Goal: Task Accomplishment & Management: Manage account settings

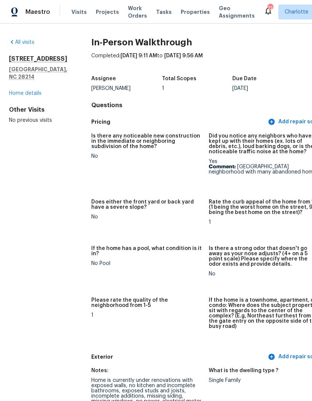
click at [24, 91] on link "Home details" at bounding box center [25, 93] width 33 height 5
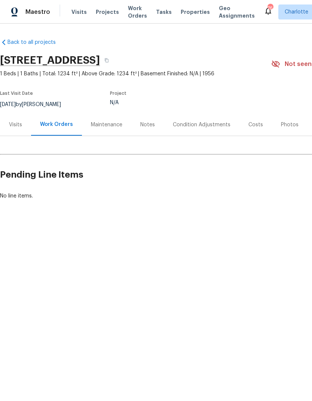
click at [100, 15] on span "Projects" at bounding box center [107, 11] width 23 height 7
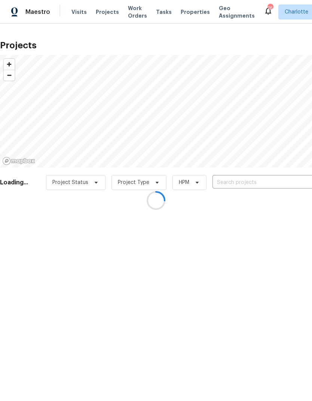
click at [262, 186] on div at bounding box center [156, 200] width 312 height 401
click at [269, 187] on div at bounding box center [156, 200] width 312 height 401
click at [277, 188] on div at bounding box center [156, 200] width 312 height 401
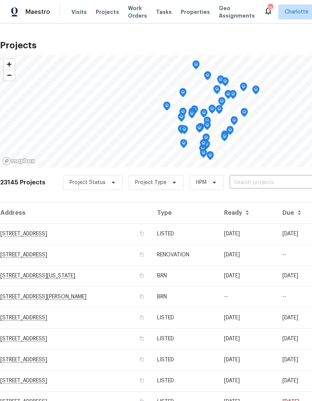
click at [271, 182] on input "text" at bounding box center [273, 183] width 86 height 12
type input "1754 per"
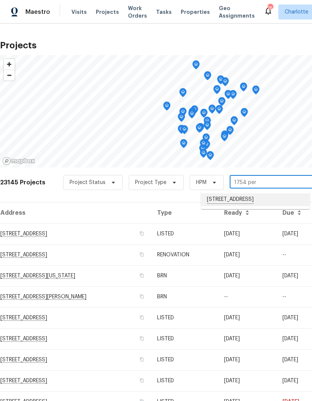
click at [283, 199] on li "[STREET_ADDRESS]" at bounding box center [255, 199] width 109 height 13
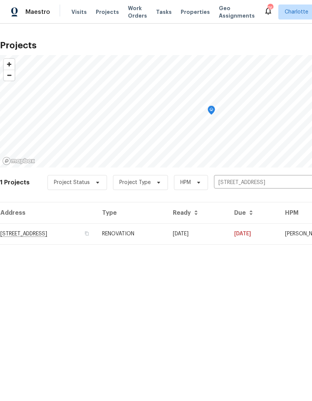
click at [228, 236] on td "[DATE]" at bounding box center [197, 233] width 61 height 21
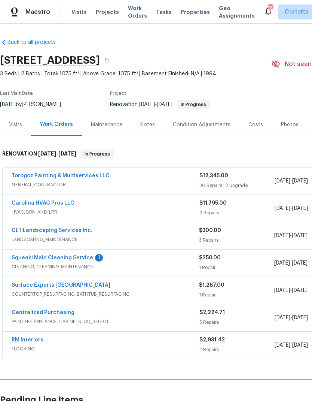
click at [31, 260] on link "Squeaki Maid Cleaning Service" at bounding box center [53, 257] width 82 height 5
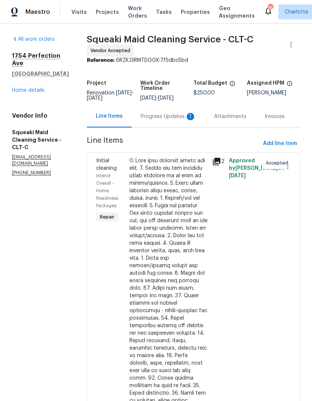
click at [177, 120] on div "Progress Updates 1" at bounding box center [168, 116] width 55 height 7
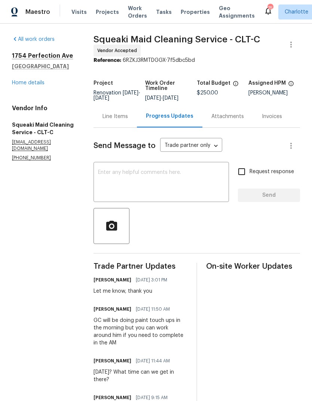
click at [22, 82] on link "Home details" at bounding box center [28, 82] width 33 height 5
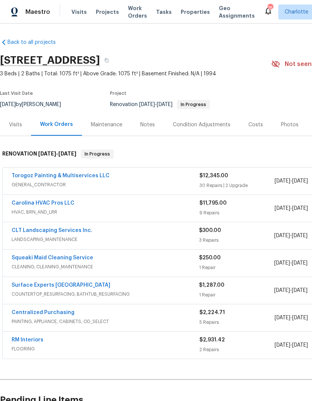
click at [21, 285] on link "Surface Experts [GEOGRAPHIC_DATA]" at bounding box center [61, 284] width 99 height 5
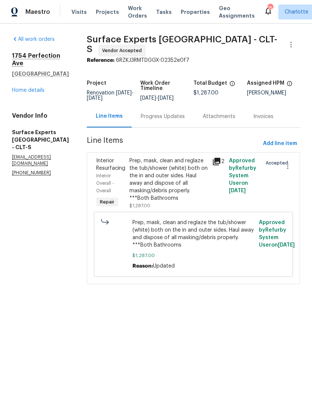
click at [177, 116] on div "Progress Updates" at bounding box center [163, 116] width 44 height 7
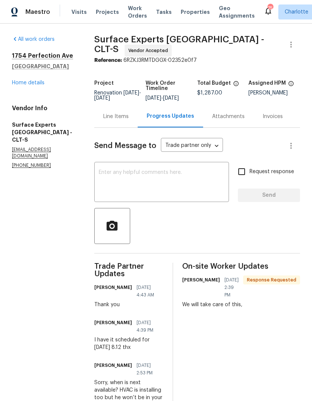
click at [193, 178] on textarea at bounding box center [162, 183] width 126 height 26
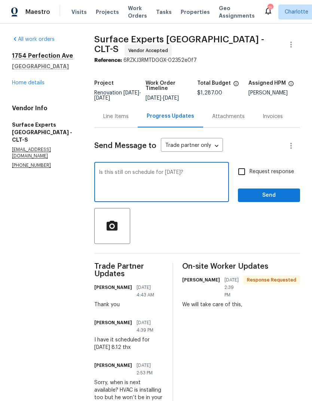
type textarea "Is this still on schedule for today?"
click at [248, 179] on input "Request response" at bounding box center [242, 172] width 16 height 16
checkbox input "true"
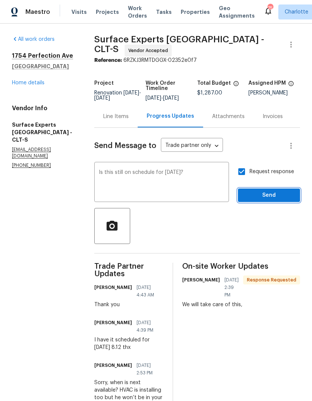
click at [280, 200] on span "Send" at bounding box center [269, 195] width 50 height 9
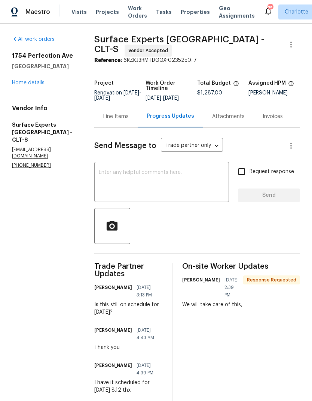
scroll to position [0, 0]
click at [37, 80] on link "Home details" at bounding box center [28, 82] width 33 height 5
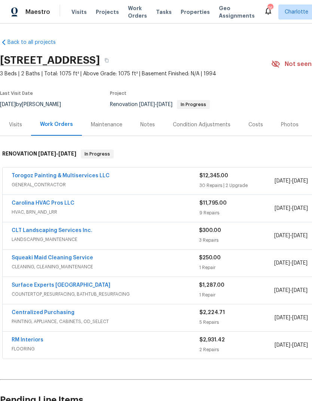
click at [101, 176] on link "Torogoz Painting & Multiservices LLC" at bounding box center [61, 175] width 98 height 5
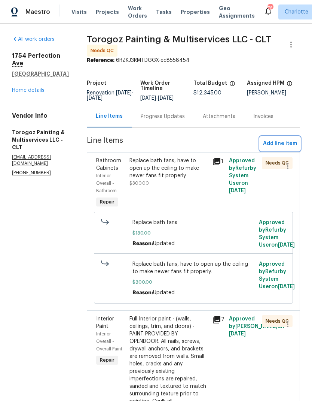
click at [280, 148] on span "Add line item" at bounding box center [280, 143] width 34 height 9
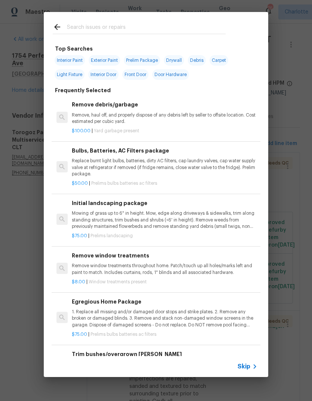
click at [131, 27] on input "text" at bounding box center [146, 27] width 159 height 11
type input "GC"
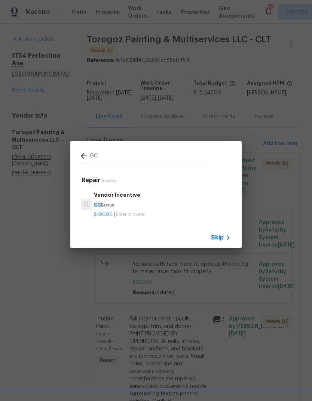
click at [120, 201] on div "Vendor Incentive GC Bonus" at bounding box center [162, 200] width 137 height 18
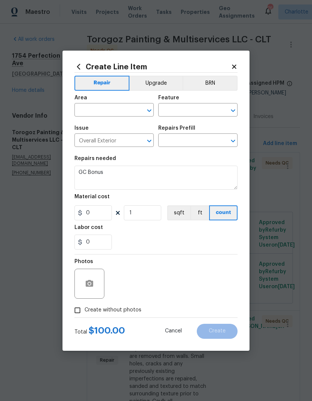
type input "Vendor Incentive $100.00"
type input "100"
click at [113, 108] on input "text" at bounding box center [103, 111] width 58 height 12
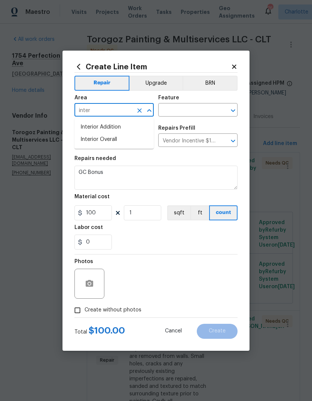
click at [116, 141] on li "Interior Overall" at bounding box center [113, 139] width 79 height 12
type input "Interior Overall"
click at [189, 110] on input "text" at bounding box center [187, 111] width 58 height 12
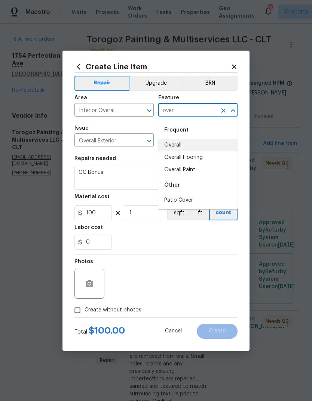
click at [185, 143] on li "Overall" at bounding box center [197, 145] width 79 height 12
type input "Overall"
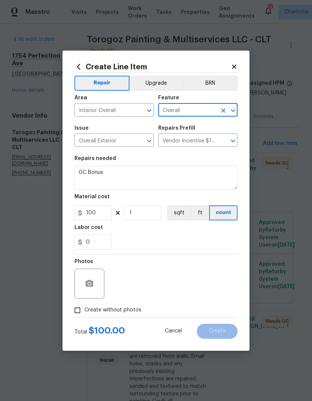
click at [159, 175] on textarea "GC Bonus" at bounding box center [155, 177] width 163 height 24
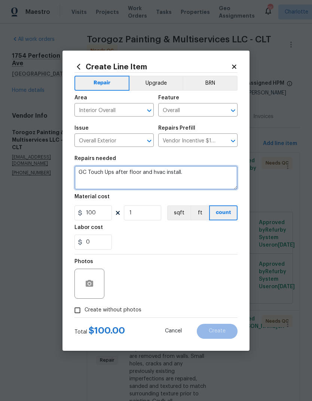
type textarea "GC Touch Ups after floor and hvac install."
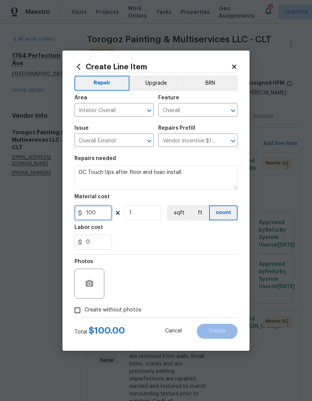
click at [108, 220] on input "100" at bounding box center [92, 212] width 37 height 15
type input "325"
click at [198, 240] on div "0" at bounding box center [155, 241] width 163 height 15
click at [76, 309] on input "Create without photos" at bounding box center [77, 310] width 14 height 14
checkbox input "true"
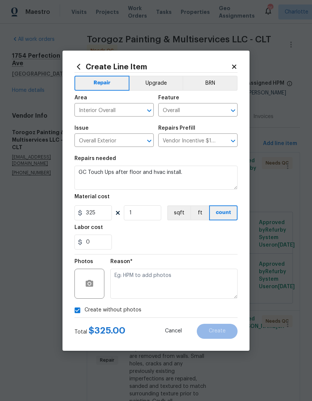
click at [201, 286] on textarea at bounding box center [173, 283] width 127 height 30
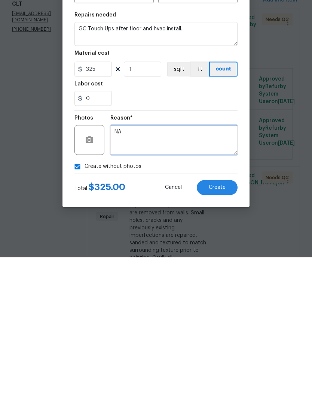
type textarea "NA"
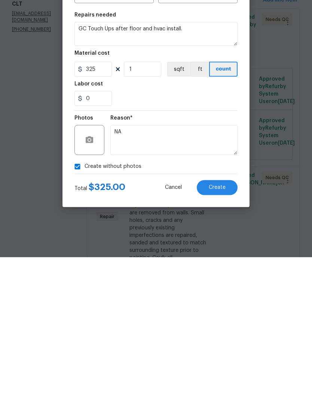
click at [220, 328] on span "Create" at bounding box center [217, 331] width 17 height 6
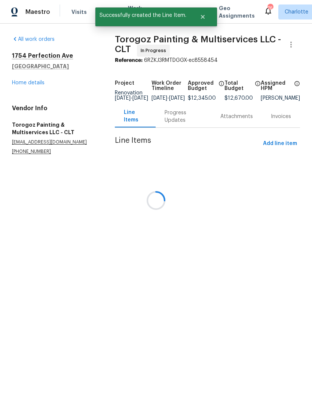
scroll to position [0, 0]
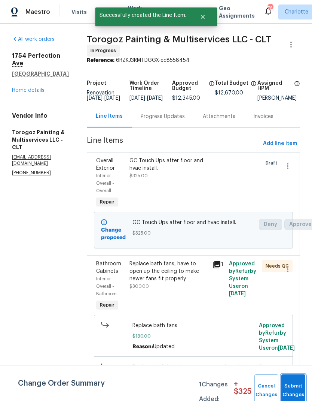
click at [292, 390] on span "Submit Changes" at bounding box center [293, 389] width 16 height 17
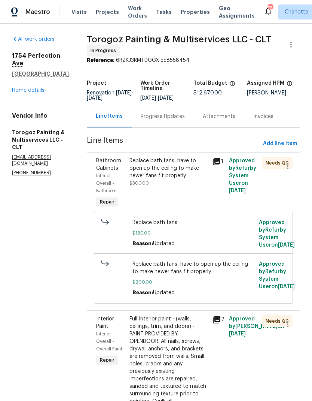
click at [37, 88] on link "Home details" at bounding box center [28, 90] width 33 height 5
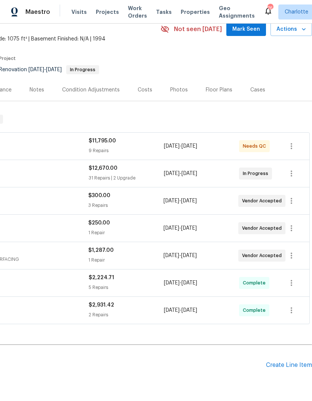
scroll to position [39, 111]
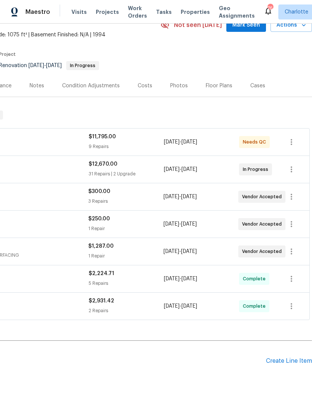
click at [285, 364] on div "Create Line Item" at bounding box center [289, 360] width 46 height 7
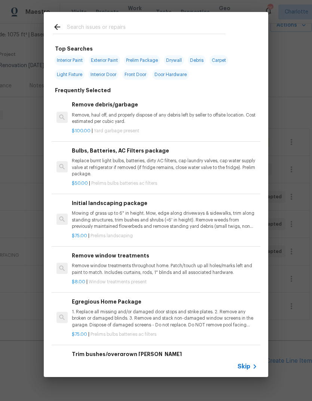
click at [125, 23] on input "text" at bounding box center [146, 27] width 159 height 11
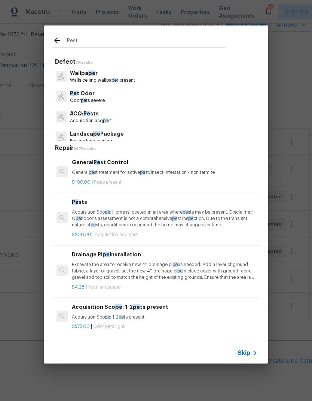
type input "Pests"
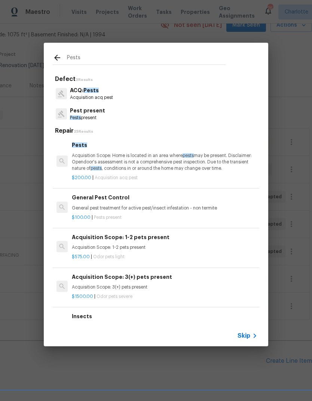
click at [165, 165] on p "Acquisition Scope: Home is located in an area where pests may be present. Discl…" at bounding box center [165, 161] width 186 height 19
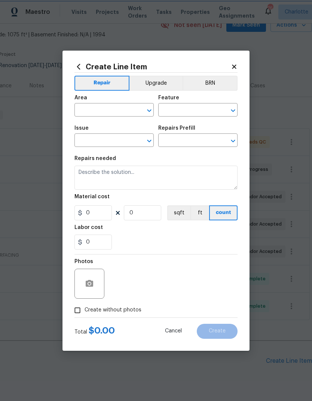
type input "Acquisition"
type input "ACQ: Pests"
type textarea "Acquisition Scope: Home is located in an area where pests may be present. Discl…"
type input "1"
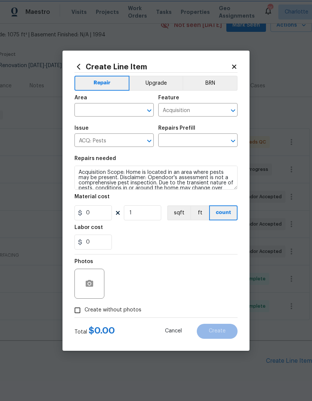
type input "Pests $200.00"
type input "200"
click at [127, 105] on input "text" at bounding box center [103, 111] width 58 height 12
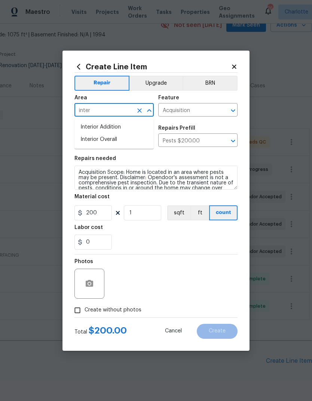
click at [113, 143] on li "Interior Overall" at bounding box center [113, 139] width 79 height 12
type input "Interior Overall"
click at [88, 173] on textarea "Acquisition Scope: Home is located in an area where pests may be present. Discl…" at bounding box center [155, 177] width 163 height 24
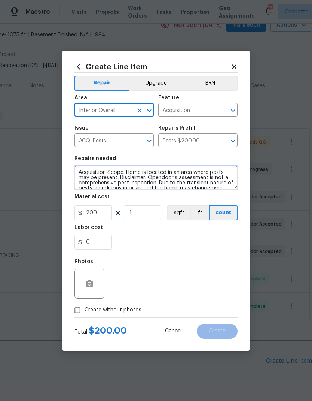
click at [88, 173] on textarea "Acquisition Scope: Home is located in an area where pests may be present. Discl…" at bounding box center [155, 177] width 163 height 24
click at [90, 172] on textarea "Acquisition Scope: Home is located in an area where pests may be present. Discl…" at bounding box center [155, 177] width 163 height 24
click at [88, 171] on textarea "Acquisition Scope: Home is located in an area where pests may be present. Discl…" at bounding box center [155, 177] width 163 height 24
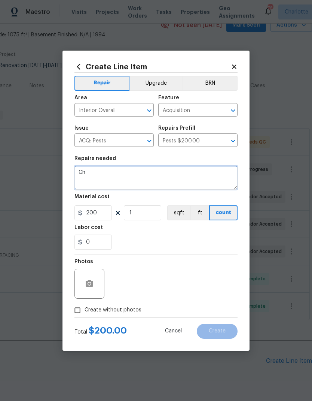
scroll to position [0, 0]
type textarea "Check for fleas and termites."
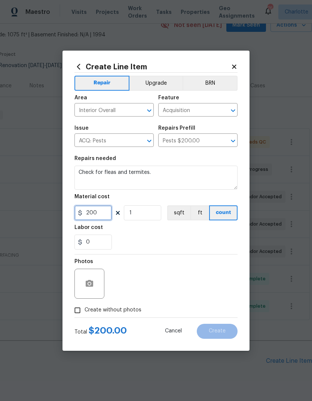
click at [107, 211] on input "200" at bounding box center [92, 212] width 37 height 15
type input "150"
click at [218, 238] on div "0" at bounding box center [155, 241] width 163 height 15
click at [188, 177] on textarea "Check for fleas and termites." at bounding box center [155, 177] width 163 height 24
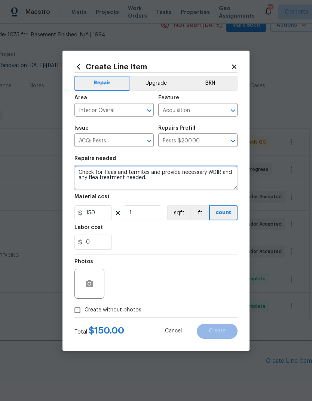
type textarea "Check for fleas and termites and provide necessary WDIR and any flea treatment …"
click at [218, 237] on div "0" at bounding box center [155, 241] width 163 height 15
click at [76, 308] on input "Create without photos" at bounding box center [77, 310] width 14 height 14
checkbox input "true"
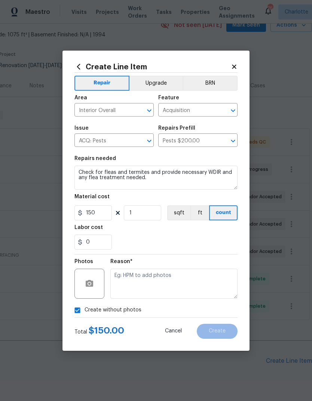
click at [191, 284] on textarea at bounding box center [173, 283] width 127 height 30
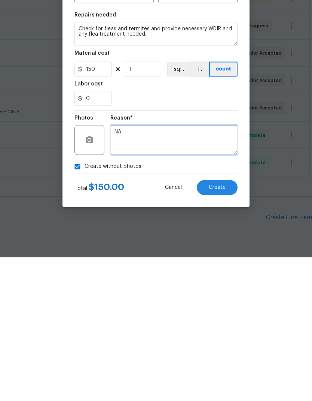
type textarea "NA"
click at [218, 328] on span "Create" at bounding box center [217, 331] width 17 height 6
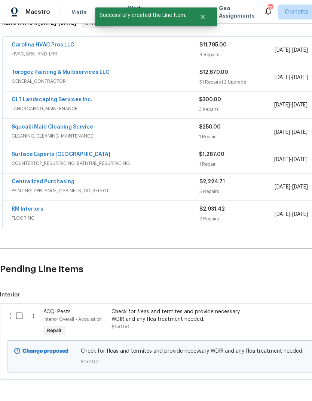
scroll to position [130, 0]
click at [21, 308] on input "checkbox" at bounding box center [21, 316] width 21 height 16
checkbox input "true"
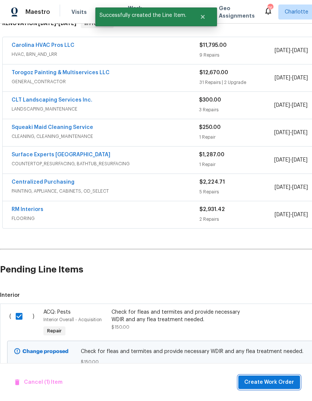
click at [272, 380] on span "Create Work Order" at bounding box center [269, 381] width 50 height 9
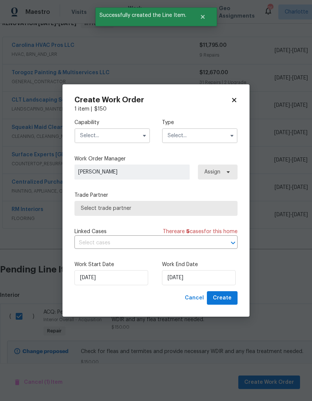
click at [138, 137] on input "text" at bounding box center [112, 135] width 76 height 15
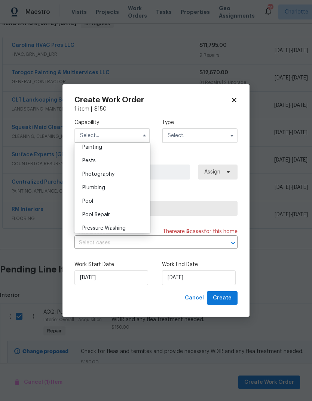
scroll to position [636, 0]
click at [102, 158] on div "Pests" at bounding box center [112, 156] width 72 height 13
type input "Pests"
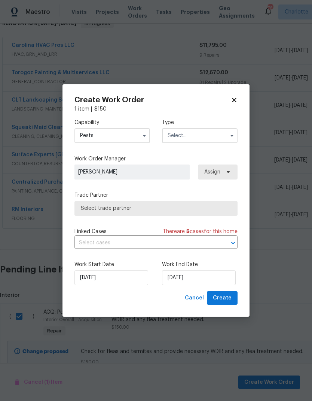
click at [210, 131] on input "text" at bounding box center [200, 135] width 76 height 15
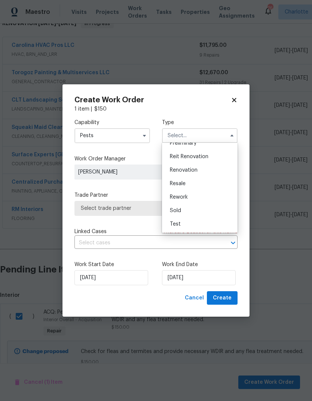
scroll to position [170, 0]
click at [193, 172] on span "Renovation" at bounding box center [184, 169] width 28 height 5
type input "Renovation"
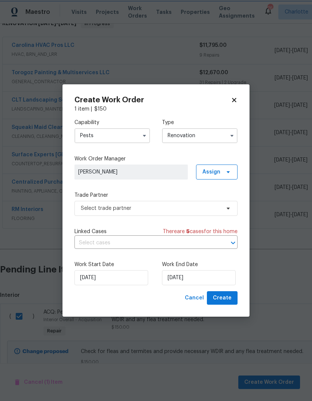
scroll to position [0, 0]
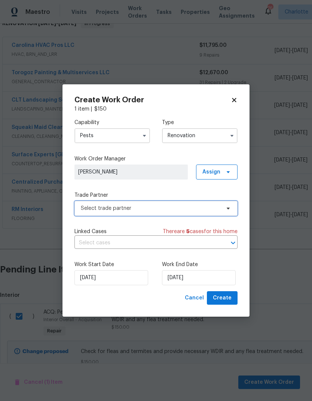
click at [222, 210] on span "Select trade partner" at bounding box center [155, 208] width 163 height 15
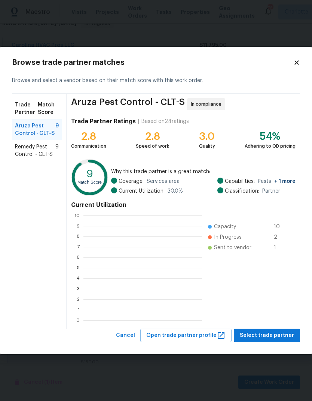
scroll to position [105, 119]
click at [46, 151] on span "Remedy Pest Control - CLT-S" at bounding box center [35, 150] width 40 height 15
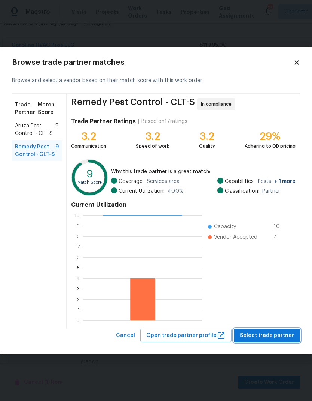
click at [281, 333] on span "Select trade partner" at bounding box center [267, 335] width 54 height 9
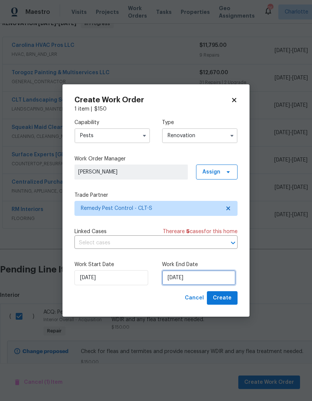
click at [209, 279] on input "[DATE]" at bounding box center [199, 277] width 74 height 15
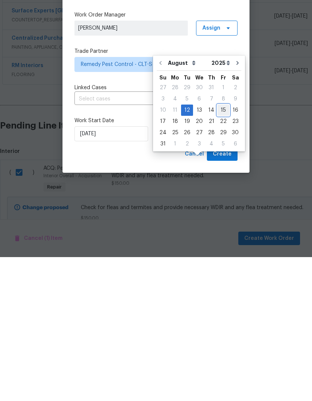
click at [222, 249] on div "15" at bounding box center [223, 254] width 12 height 10
type input "[DATE]"
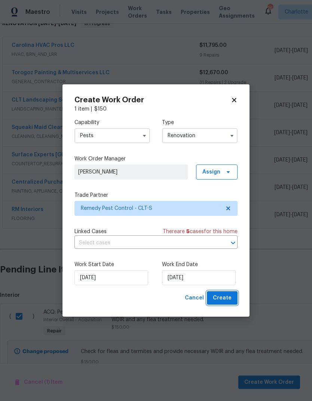
click at [228, 301] on span "Create" at bounding box center [222, 297] width 19 height 9
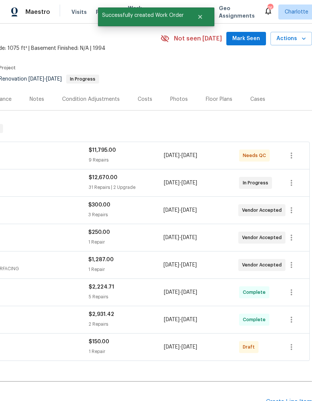
scroll to position [25, 111]
click at [293, 342] on icon "button" at bounding box center [291, 346] width 9 height 9
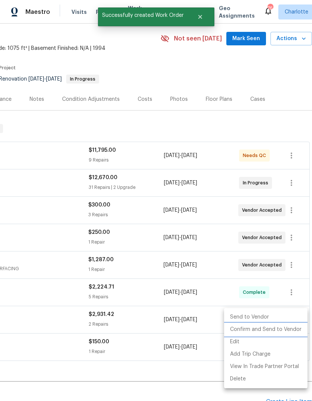
click at [273, 328] on li "Confirm and Send to Vendor" at bounding box center [265, 329] width 83 height 12
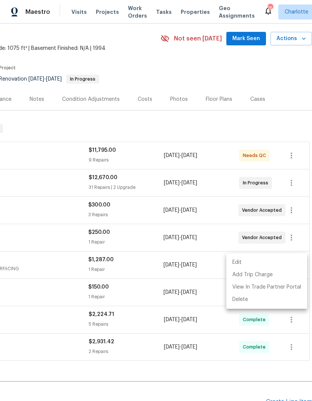
click at [212, 366] on div at bounding box center [156, 200] width 312 height 401
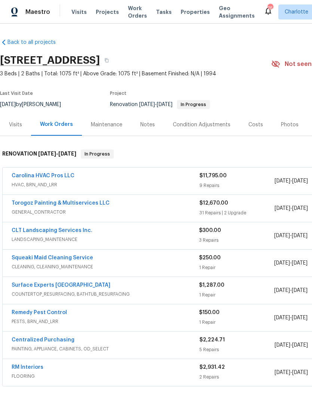
scroll to position [0, 0]
click at [24, 310] on link "Remedy Pest Control" at bounding box center [39, 312] width 55 height 5
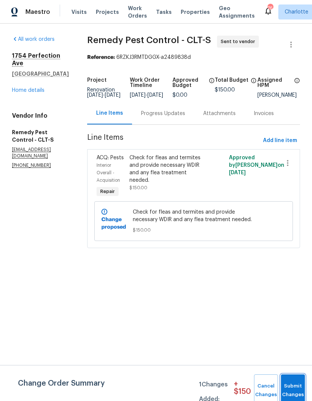
click at [292, 382] on button "Submit Changes" at bounding box center [293, 390] width 24 height 32
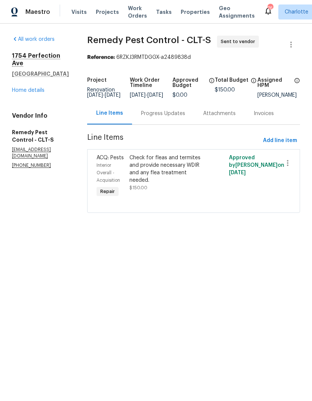
click at [141, 117] on div "Progress Updates" at bounding box center [163, 113] width 44 height 7
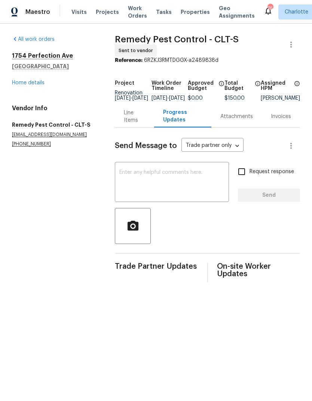
click at [204, 177] on textarea at bounding box center [171, 183] width 105 height 26
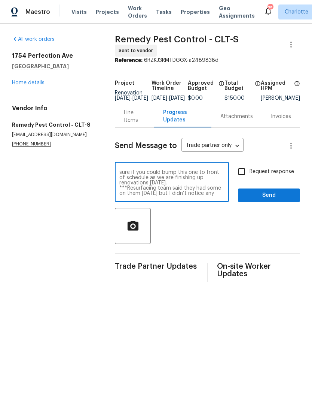
scroll to position [16, 0]
type textarea "Please give me a call on this one. Need someone out as soon as possible. Not su…"
click at [245, 174] on input "Request response" at bounding box center [242, 172] width 16 height 16
checkbox input "true"
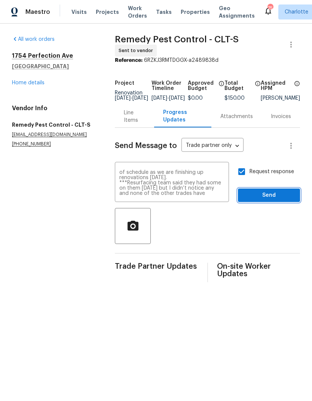
click at [271, 198] on span "Send" at bounding box center [269, 195] width 50 height 9
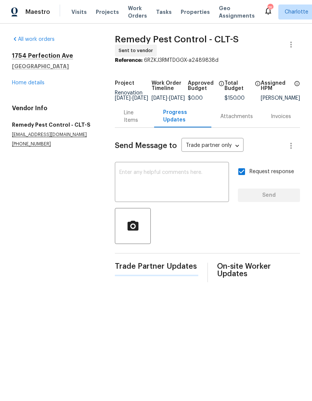
scroll to position [0, 0]
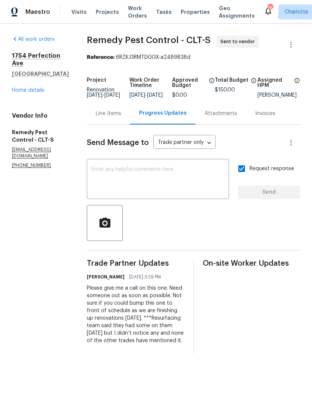
click at [20, 93] on link "Home details" at bounding box center [28, 90] width 33 height 5
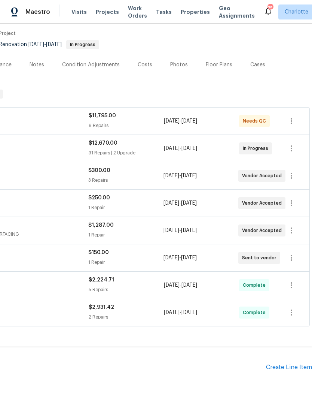
scroll to position [60, 111]
click at [74, 12] on span "Visits" at bounding box center [78, 11] width 15 height 7
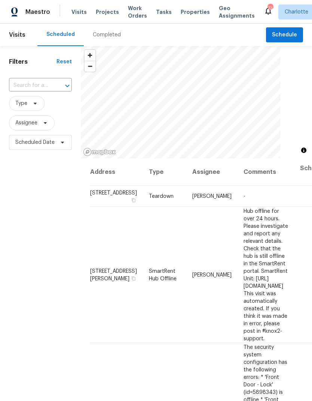
click at [20, 90] on input "text" at bounding box center [30, 86] width 42 height 12
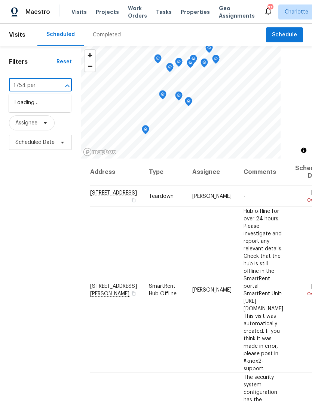
type input "1754 perf"
click at [31, 109] on li "[STREET_ADDRESS]" at bounding box center [40, 103] width 63 height 12
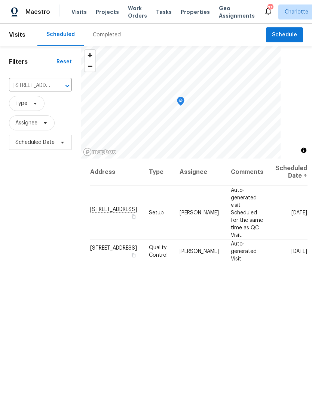
click at [106, 10] on span "Projects" at bounding box center [107, 11] width 23 height 7
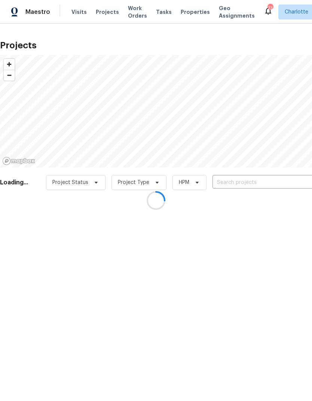
click at [262, 180] on div at bounding box center [156, 200] width 312 height 401
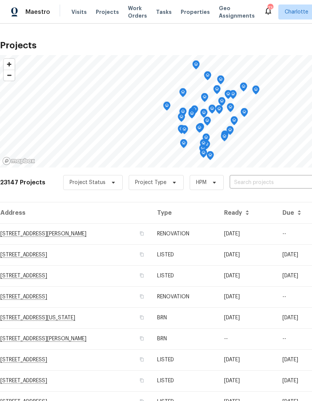
click at [282, 182] on input "text" at bounding box center [273, 183] width 86 height 12
type input "1754 perf"
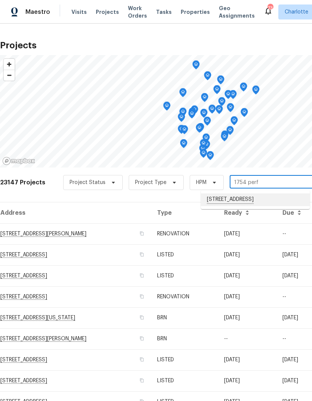
click at [280, 202] on li "[STREET_ADDRESS]" at bounding box center [255, 199] width 109 height 13
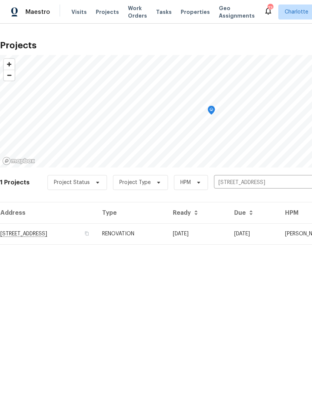
click at [228, 235] on td "[DATE]" at bounding box center [197, 233] width 61 height 21
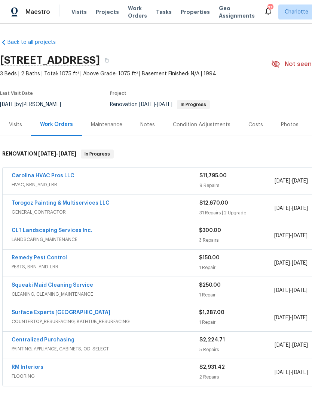
click at [153, 124] on div "Notes" at bounding box center [147, 124] width 15 height 7
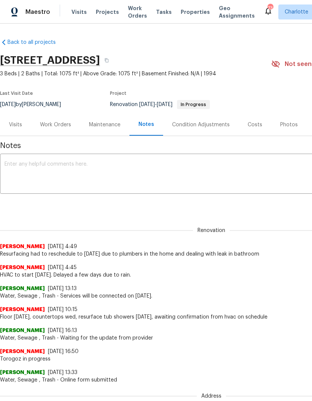
click at [222, 168] on textarea at bounding box center [211, 174] width 414 height 26
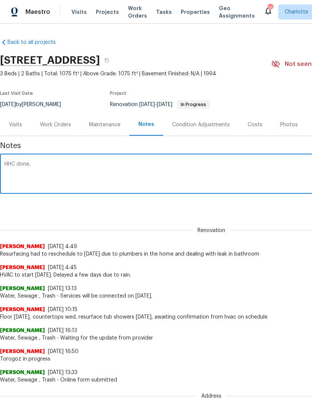
click at [9, 163] on textarea "HHC done," at bounding box center [211, 174] width 414 height 26
click at [89, 166] on textarea "HVAC done," at bounding box center [211, 174] width 414 height 26
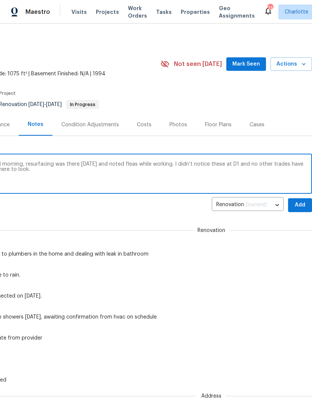
scroll to position [0, 111]
type textarea "HVAC done, GC completing touch ups Wed morning, resurfacing was there [DATE] an…"
click at [302, 206] on span "Add" at bounding box center [300, 204] width 12 height 9
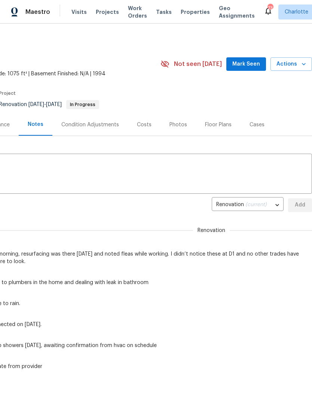
click at [255, 64] on span "Mark Seen" at bounding box center [246, 64] width 28 height 9
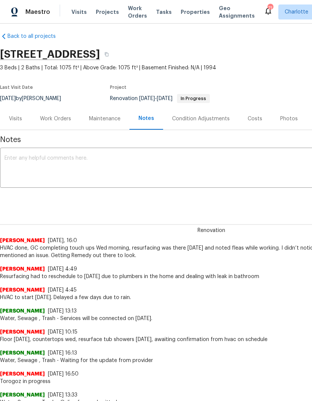
scroll to position [6, 0]
